Goal: Task Accomplishment & Management: Manage account settings

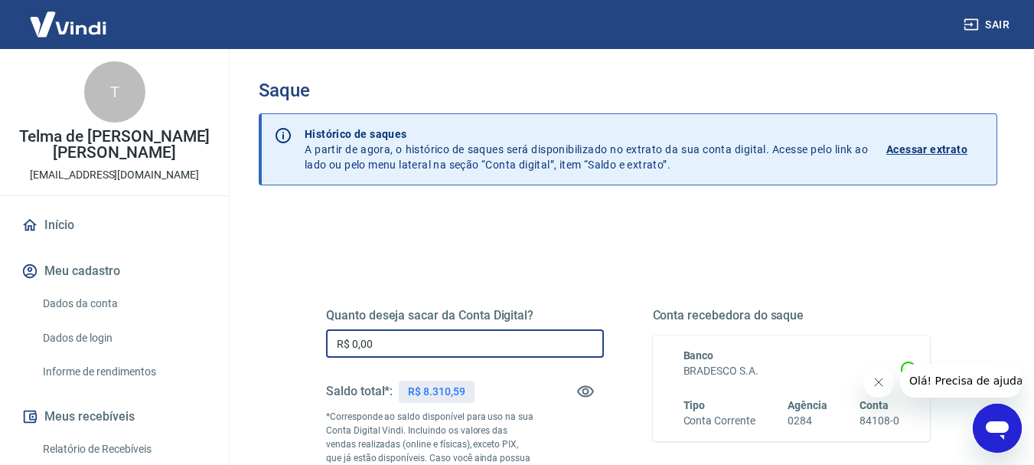
click at [434, 340] on input "R$ 0,00" at bounding box center [465, 343] width 278 height 28
type input "R$ 8.000,00"
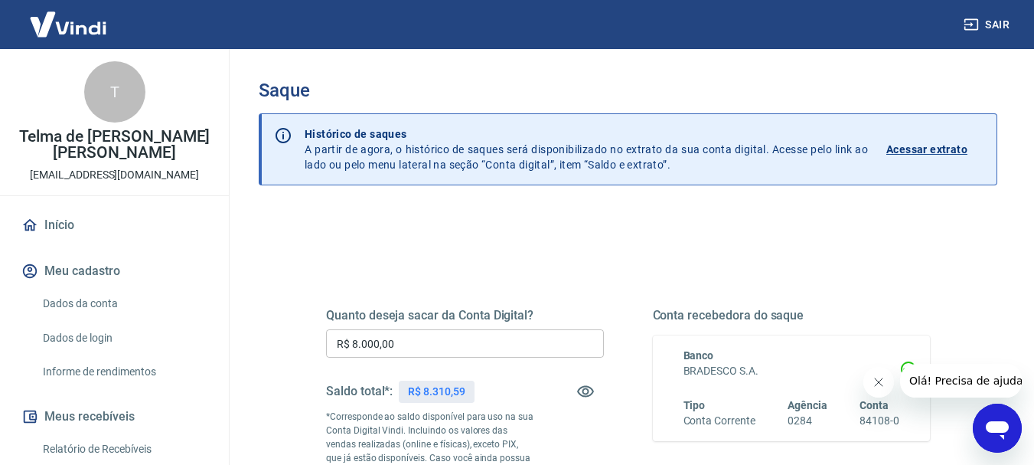
click at [594, 245] on div "Quanto deseja sacar da Conta Digital? R$ 8.000,00 ​ Saldo total*: R$ 8.310,59 *…" at bounding box center [628, 425] width 641 height 370
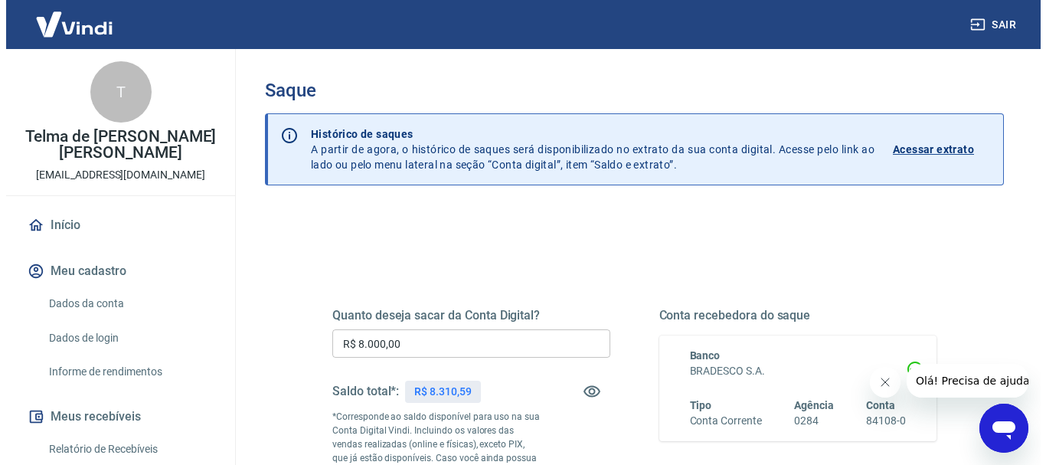
scroll to position [152, 0]
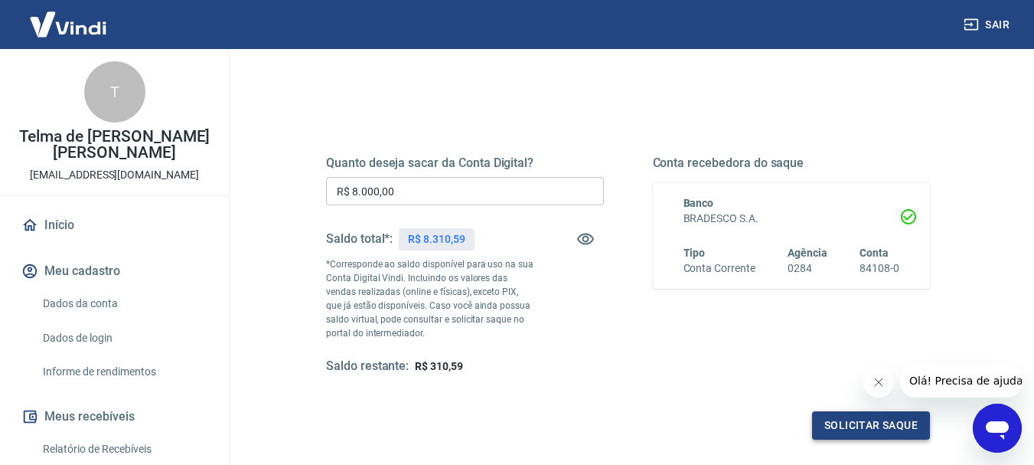
click at [855, 432] on button "Solicitar saque" at bounding box center [871, 425] width 118 height 28
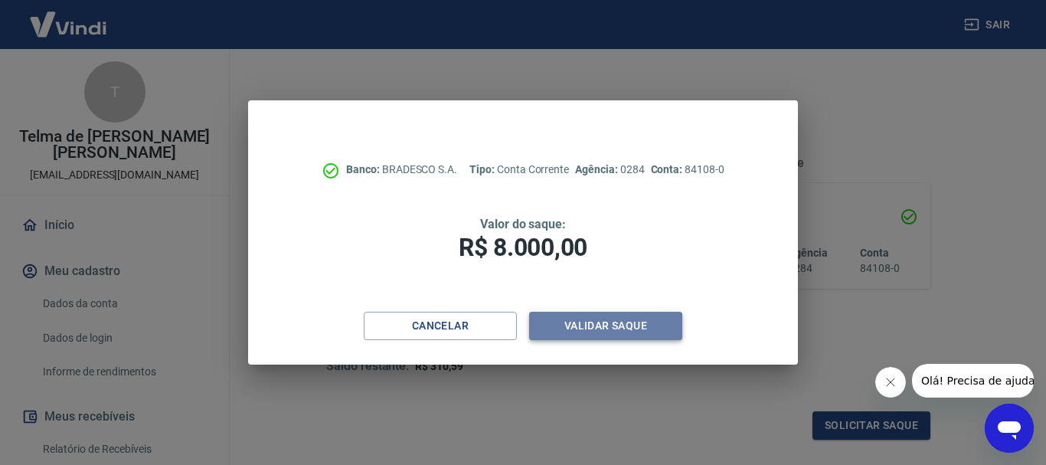
click at [601, 325] on button "Validar saque" at bounding box center [605, 326] width 153 height 28
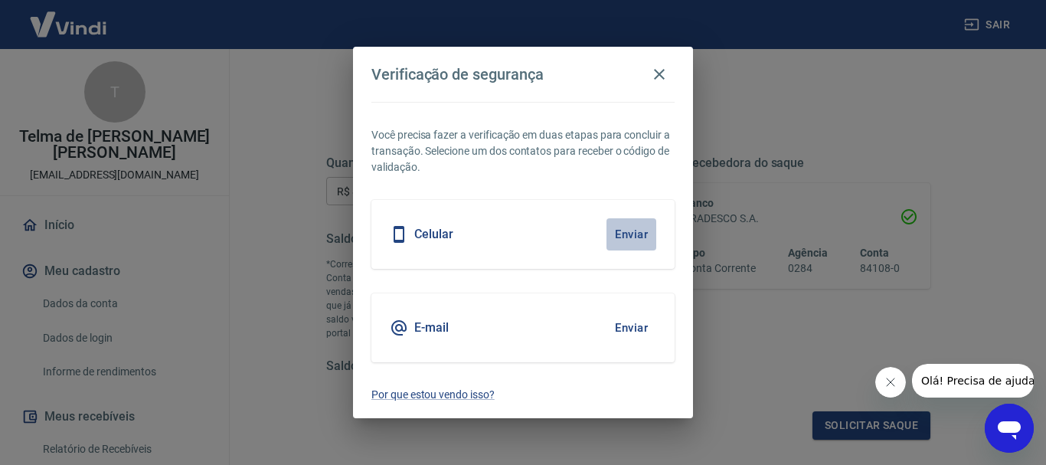
click at [637, 230] on button "Enviar" at bounding box center [631, 234] width 50 height 32
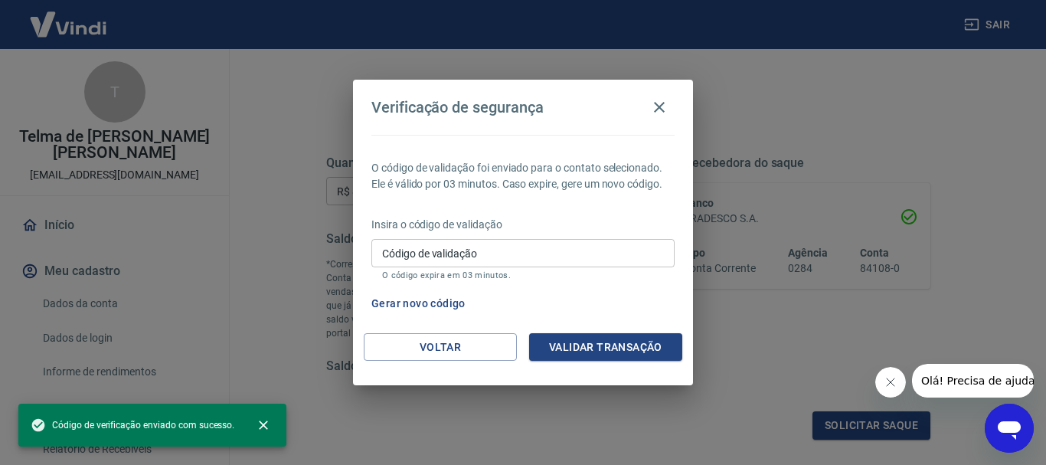
click at [397, 258] on input "Código de validação" at bounding box center [522, 253] width 303 height 28
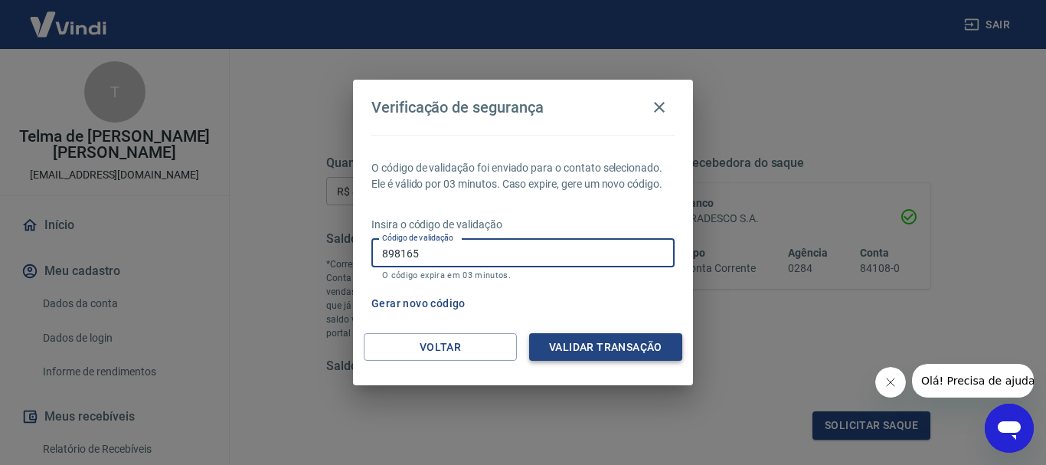
type input "898165"
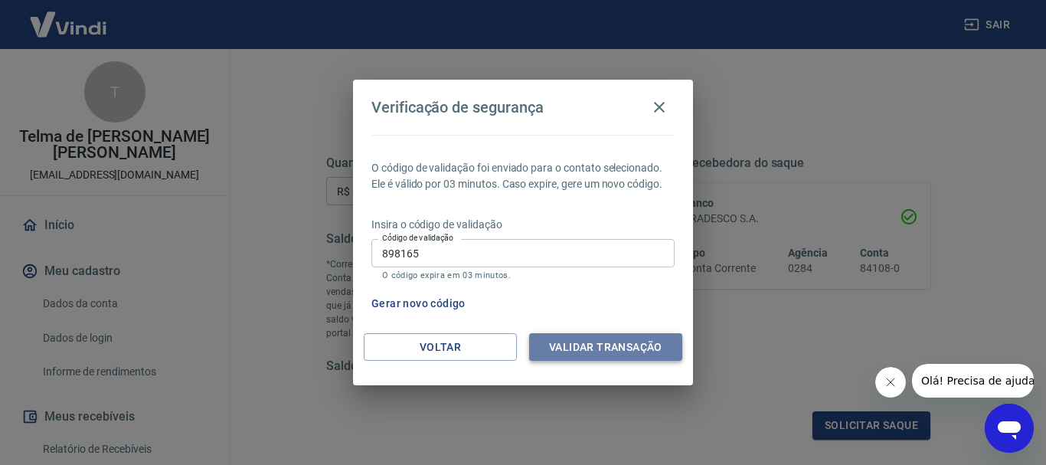
click at [609, 338] on button "Validar transação" at bounding box center [605, 347] width 153 height 28
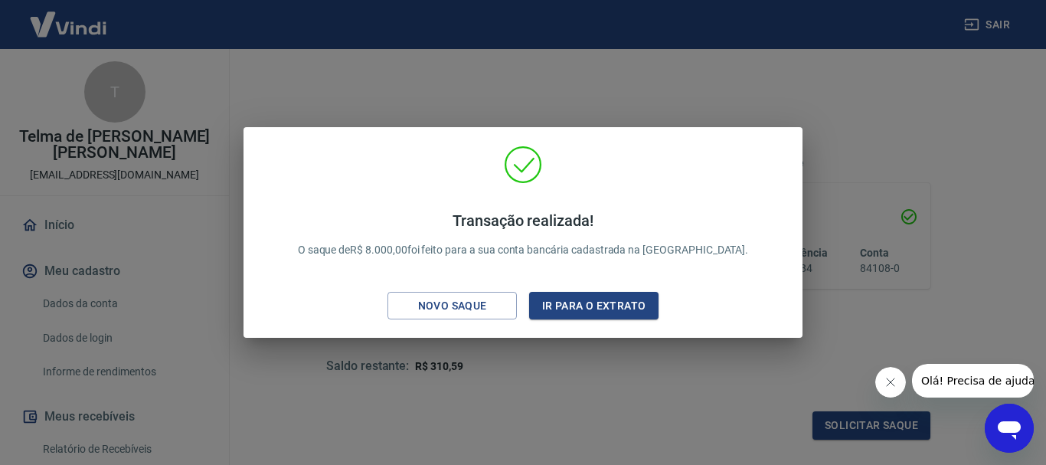
click at [725, 374] on div "Transação realizada! O saque de R$ 8.000,00 foi feito para a sua conta bancária…" at bounding box center [523, 232] width 1046 height 465
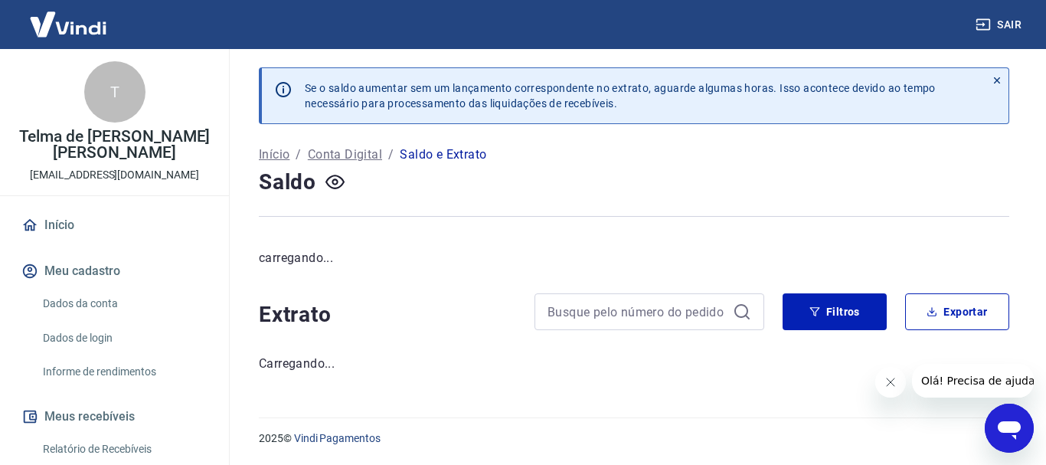
click at [886, 380] on icon "Fechar mensagem da empresa" at bounding box center [889, 382] width 12 height 12
